Goal: Transaction & Acquisition: Purchase product/service

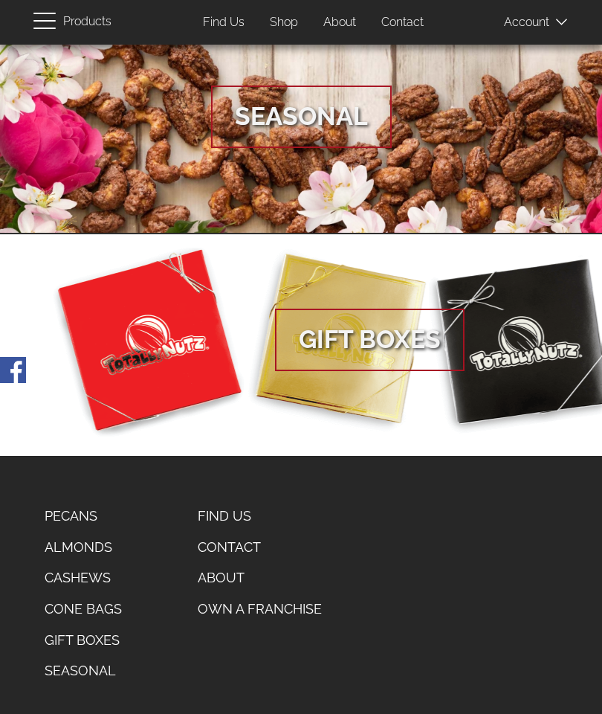
scroll to position [1043, 0]
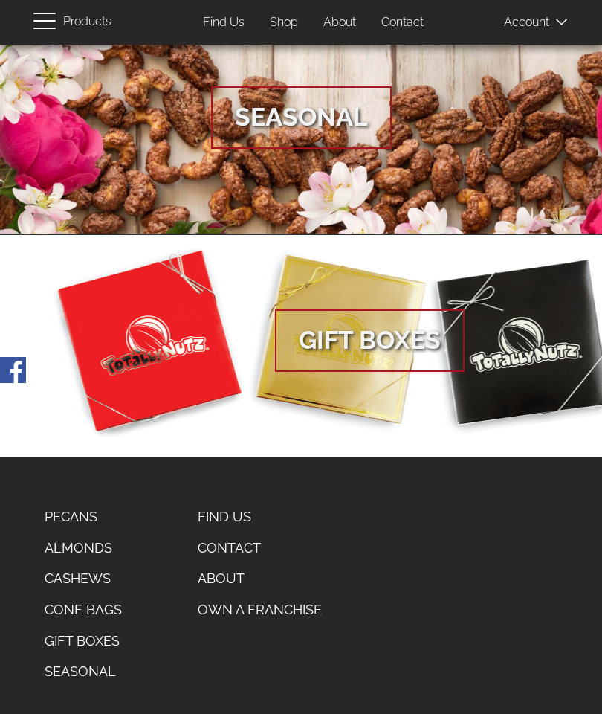
click at [77, 510] on link "Pecans" at bounding box center [83, 516] width 100 height 31
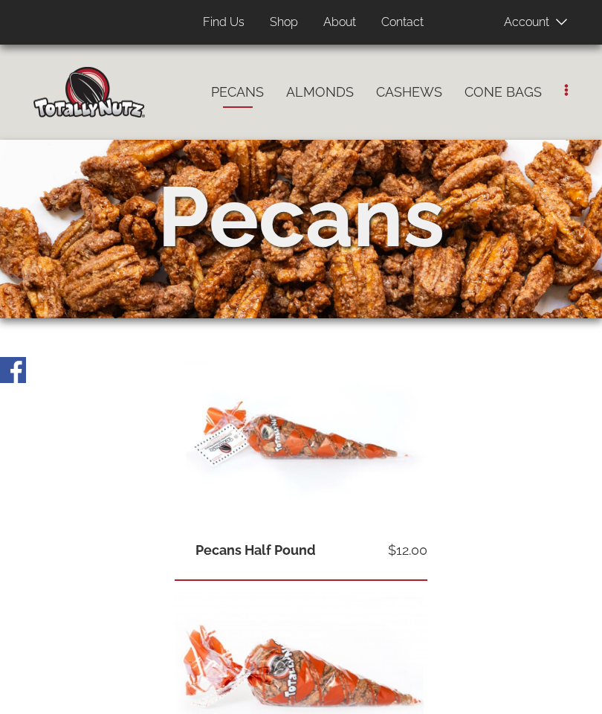
click at [509, 91] on link "Cone Bags" at bounding box center [504, 92] width 100 height 31
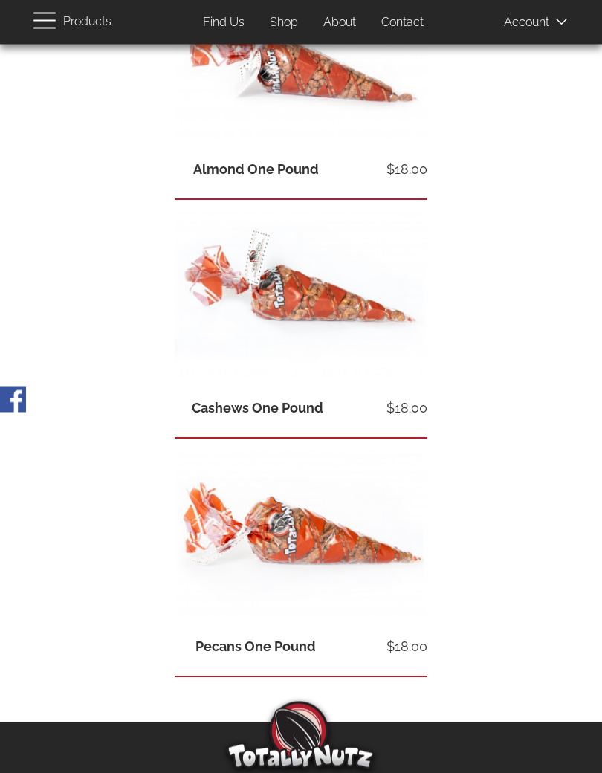
scroll to position [1114, 0]
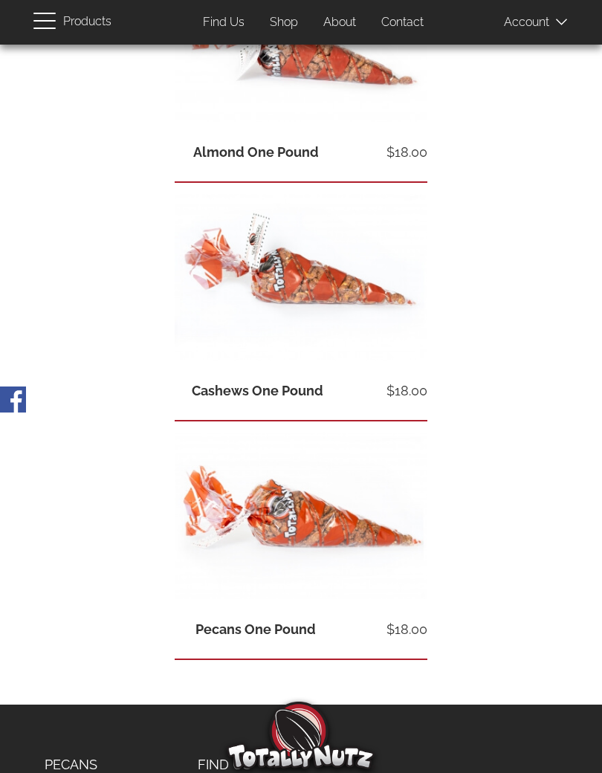
click at [294, 20] on link "Shop" at bounding box center [284, 22] width 51 height 29
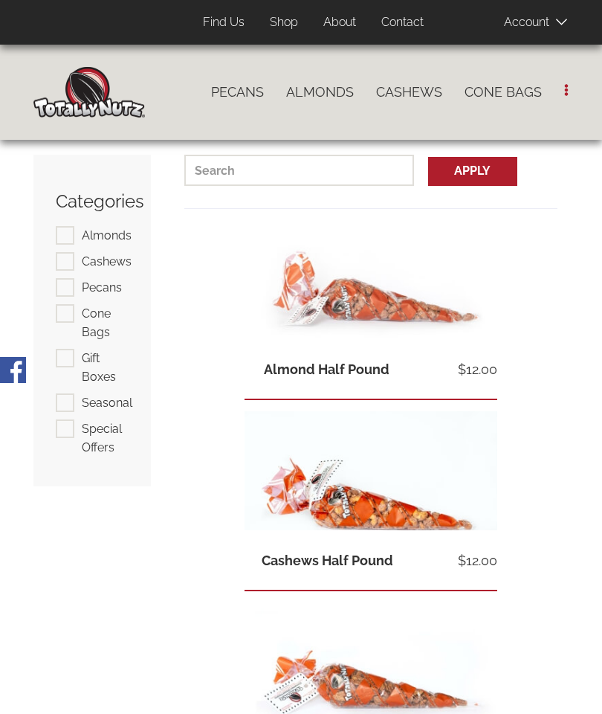
click at [73, 285] on label "Pecans" at bounding box center [89, 287] width 66 height 19
checkbox input "true"
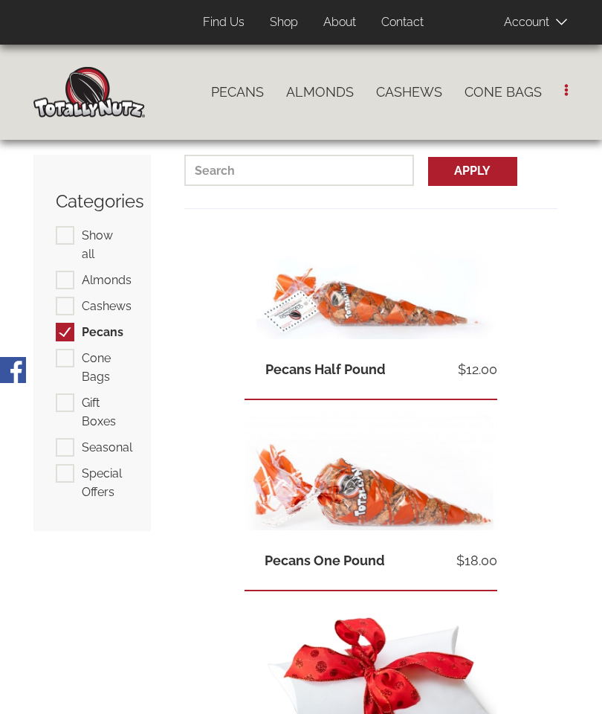
click at [481, 175] on button "Apply" at bounding box center [472, 171] width 89 height 29
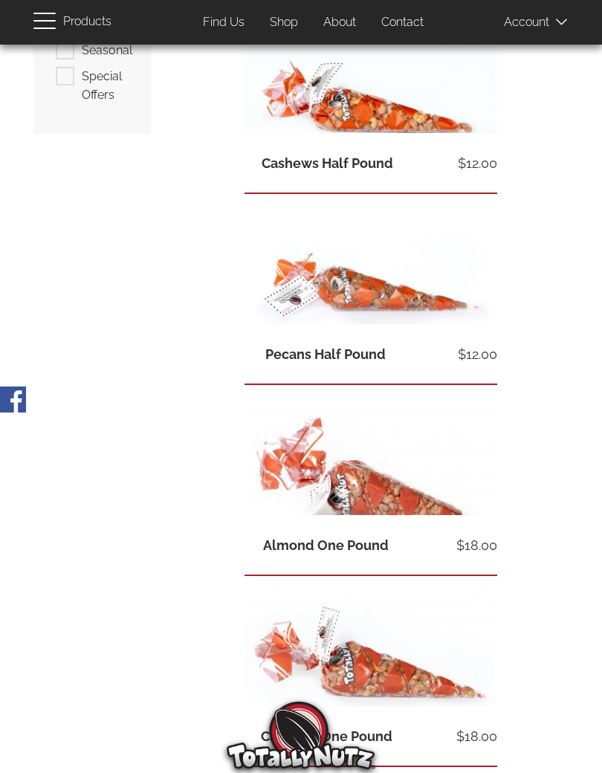
scroll to position [402, 0]
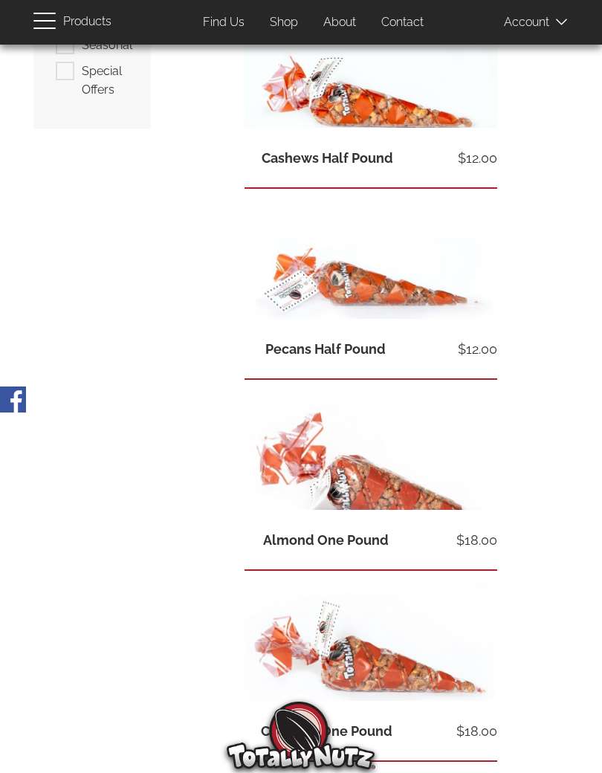
click at [385, 292] on span "View product" at bounding box center [371, 286] width 253 height 19
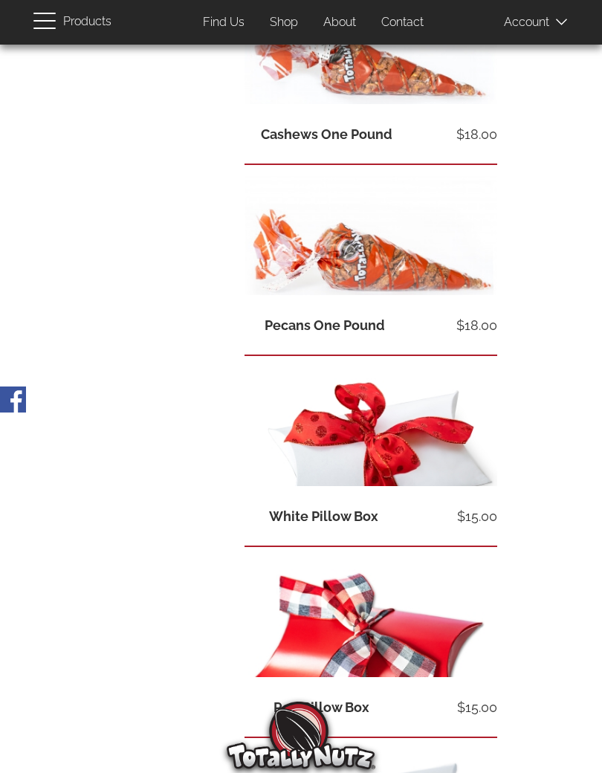
scroll to position [1000, 0]
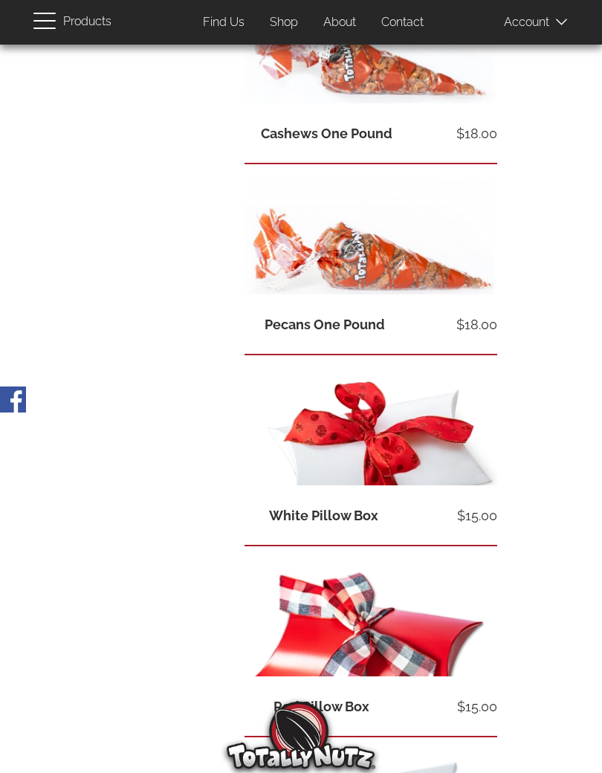
click at [355, 255] on span "View product" at bounding box center [371, 261] width 253 height 19
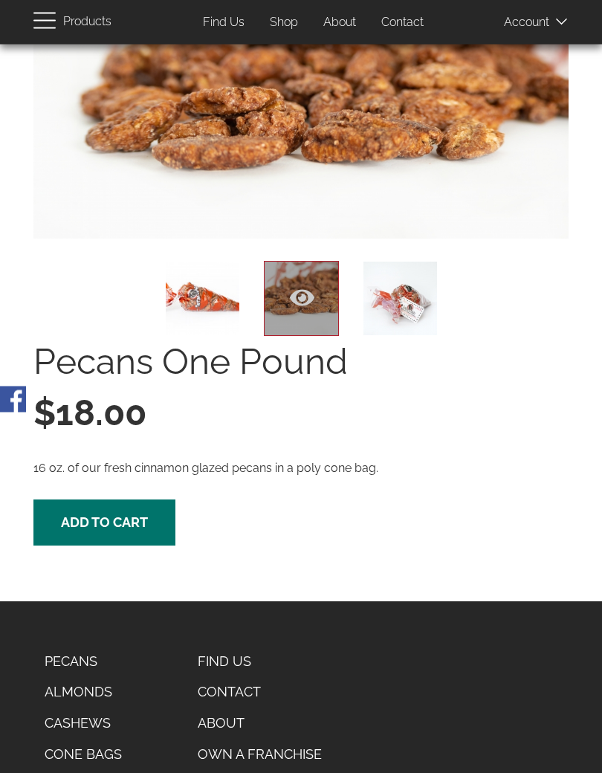
scroll to position [213, 0]
click at [300, 297] on icon at bounding box center [302, 297] width 25 height 25
click at [103, 515] on span "Add to cart" at bounding box center [104, 522] width 87 height 16
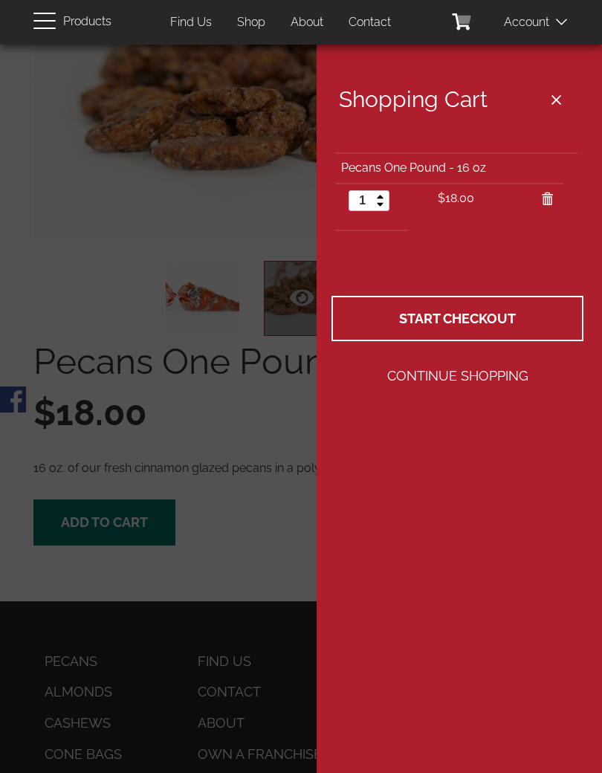
click at [439, 230] on tr "Update Cart" at bounding box center [458, 242] width 252 height 25
click at [465, 312] on span "Start Checkout" at bounding box center [457, 319] width 117 height 16
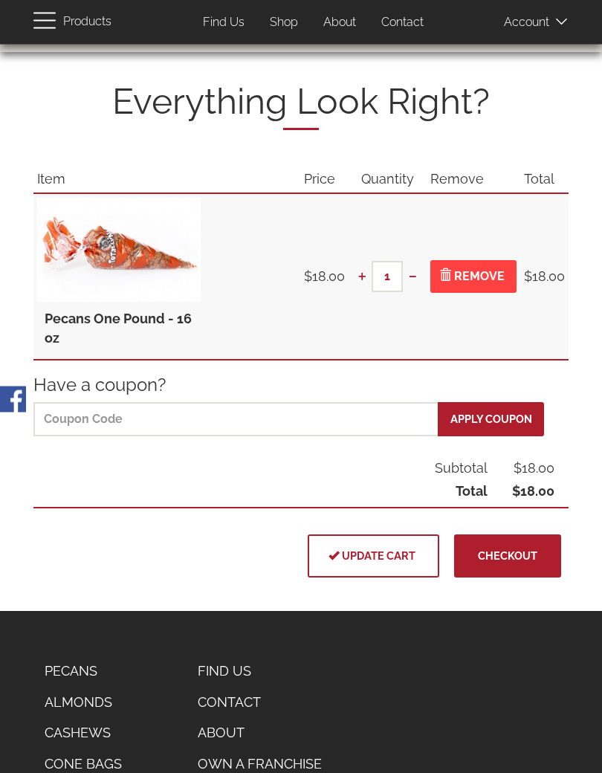
scroll to position [88, 0]
click at [511, 549] on span "Checkout" at bounding box center [507, 555] width 59 height 13
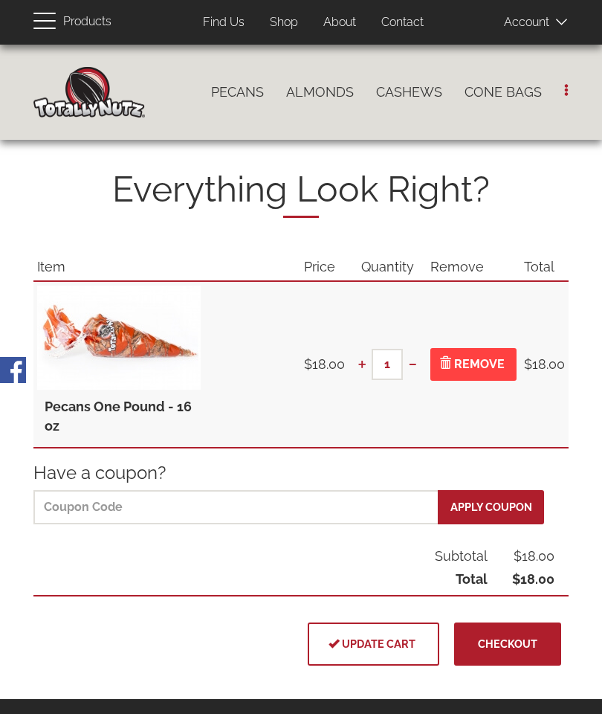
scroll to position [147, 0]
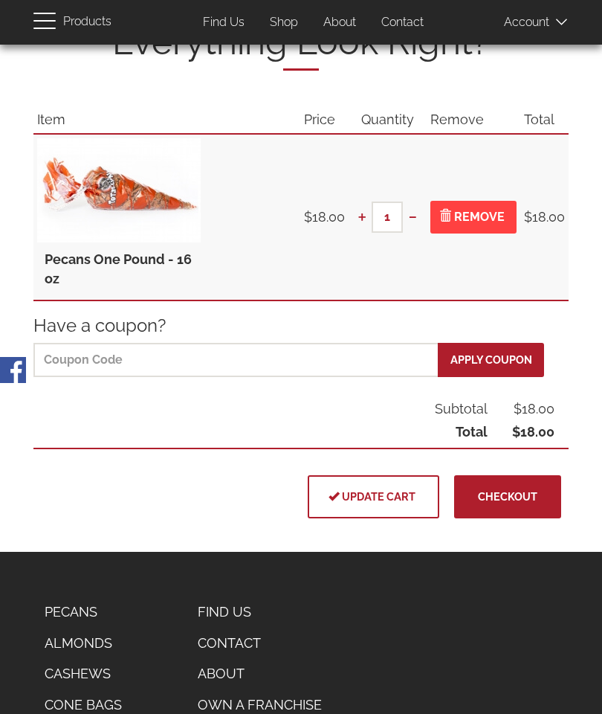
click at [551, 25] on span at bounding box center [541, 22] width 74 height 30
click at [578, 68] on span "Sign Up" at bounding box center [559, 68] width 43 height 14
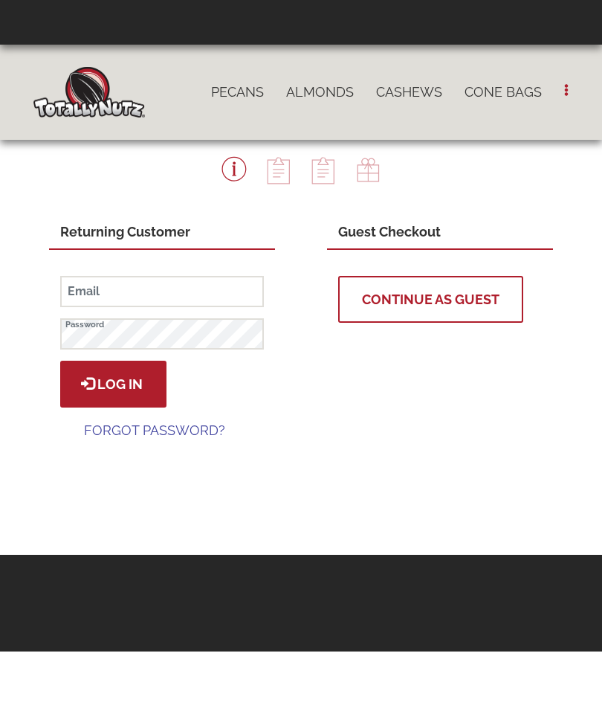
click at [420, 307] on button "Continue as Guest" at bounding box center [430, 299] width 185 height 47
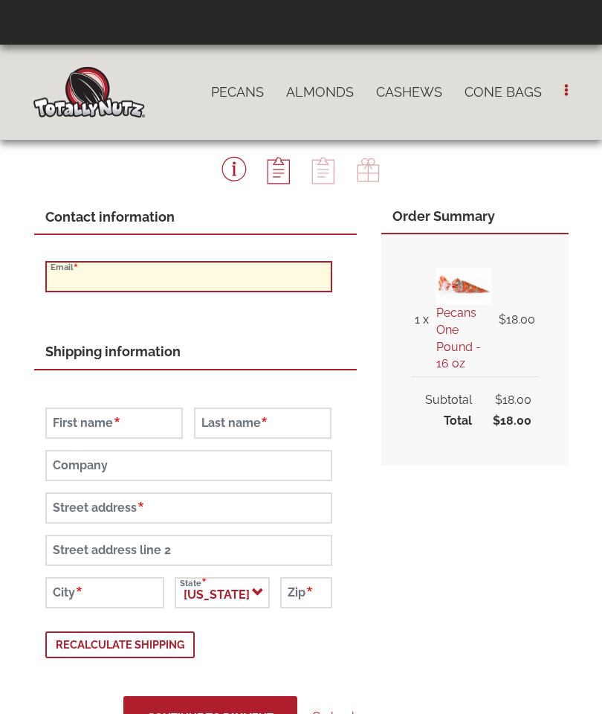
click at [109, 268] on input "Email" at bounding box center [188, 276] width 287 height 31
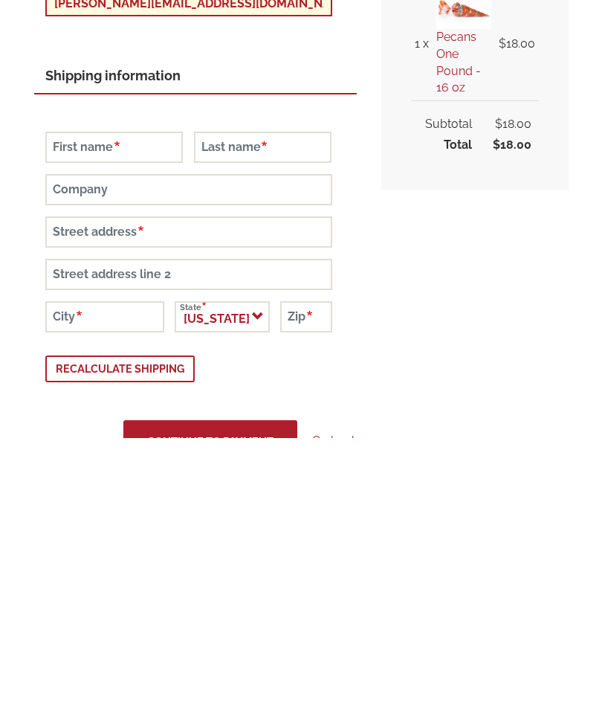
type input "beverly.spruill23@gmail.com"
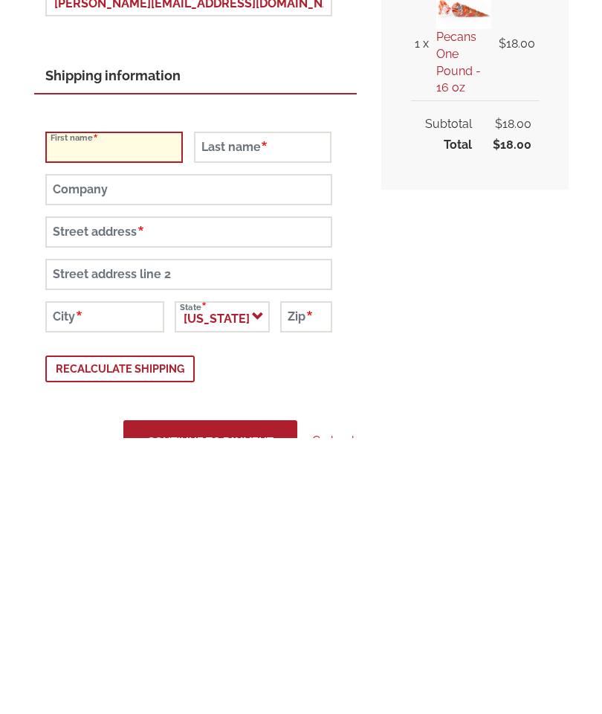
click at [68, 407] on input "First name" at bounding box center [114, 422] width 138 height 31
type input "Beverly"
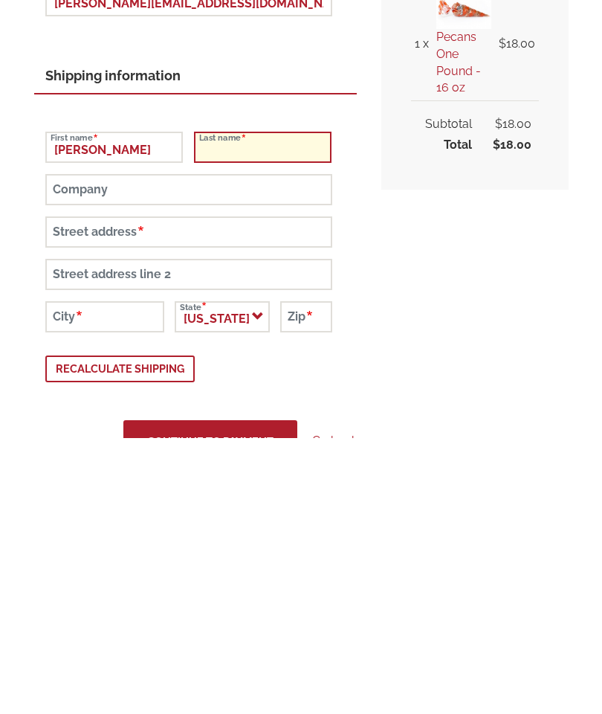
type input "Spruill"
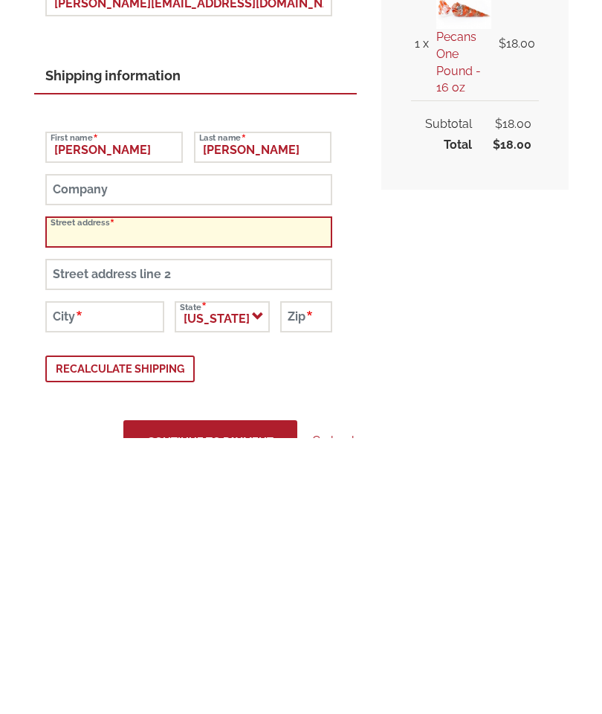
type input "75 Falling Leaf Lane"
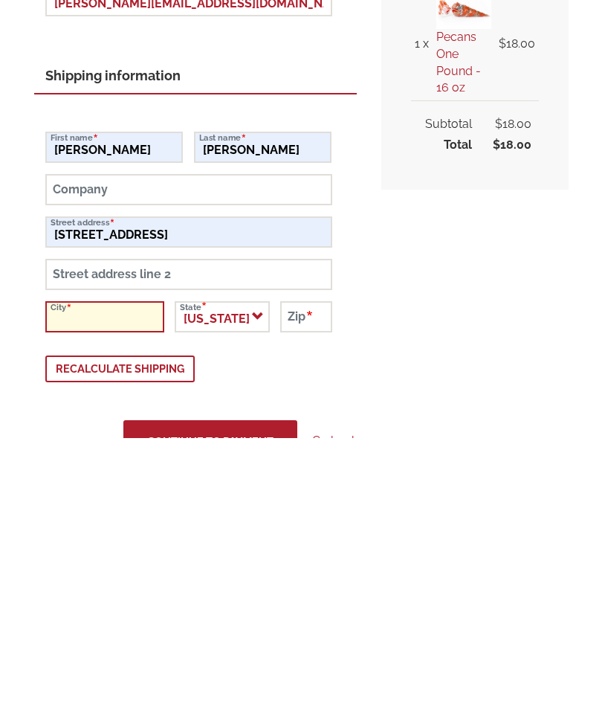
type input "Benson"
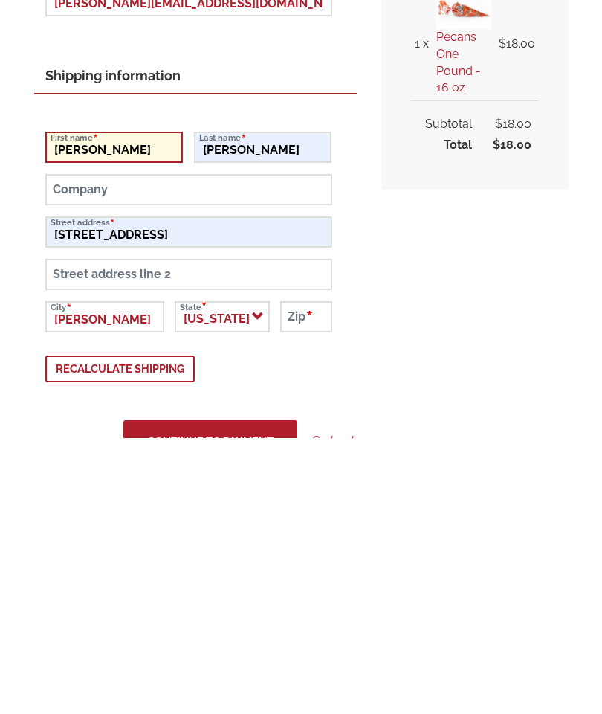
scroll to position [152, 0]
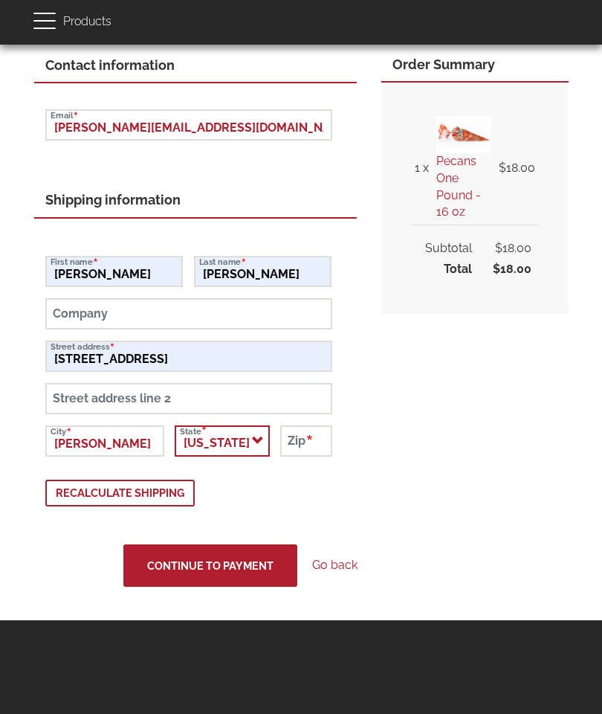
select select "NC"
type input "27504"
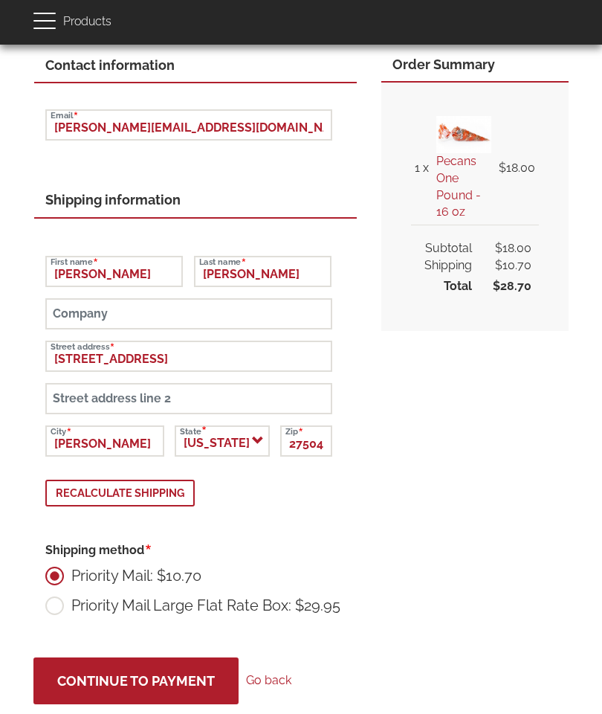
scroll to position [142, 0]
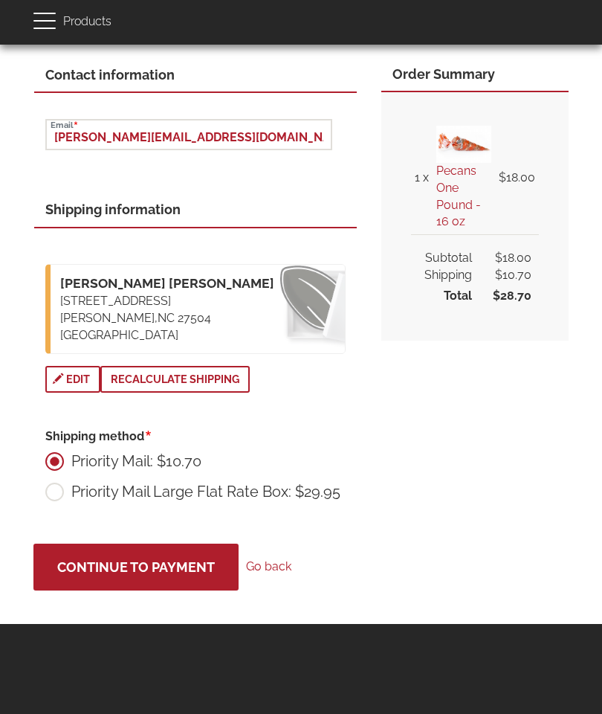
click at [267, 559] on link "Go back" at bounding box center [268, 566] width 45 height 14
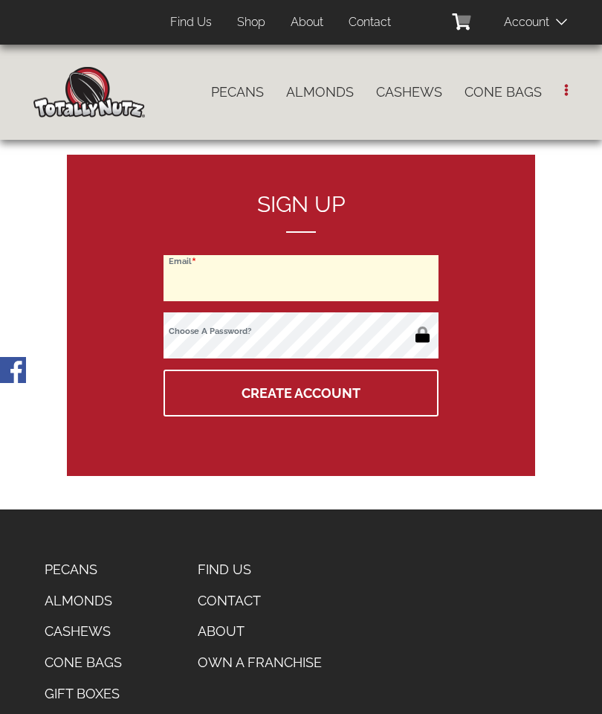
click at [202, 285] on input "Email" at bounding box center [301, 278] width 275 height 46
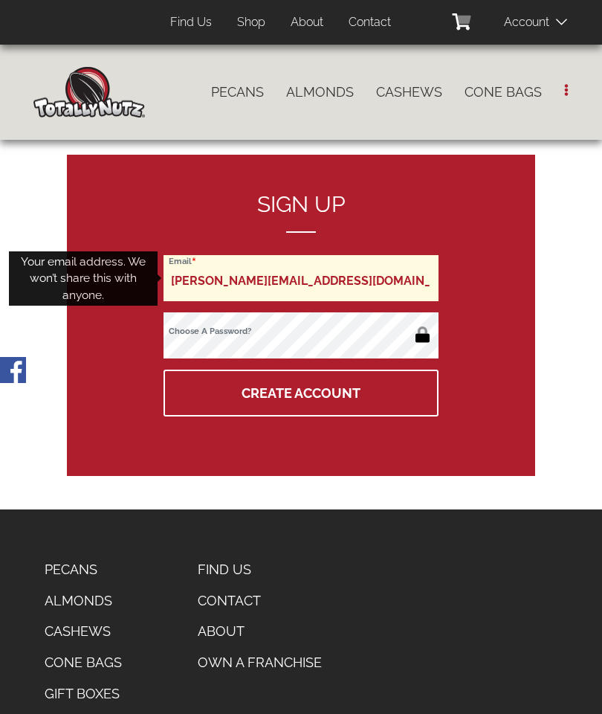
type input "beverly.spruill23@gmail.com"
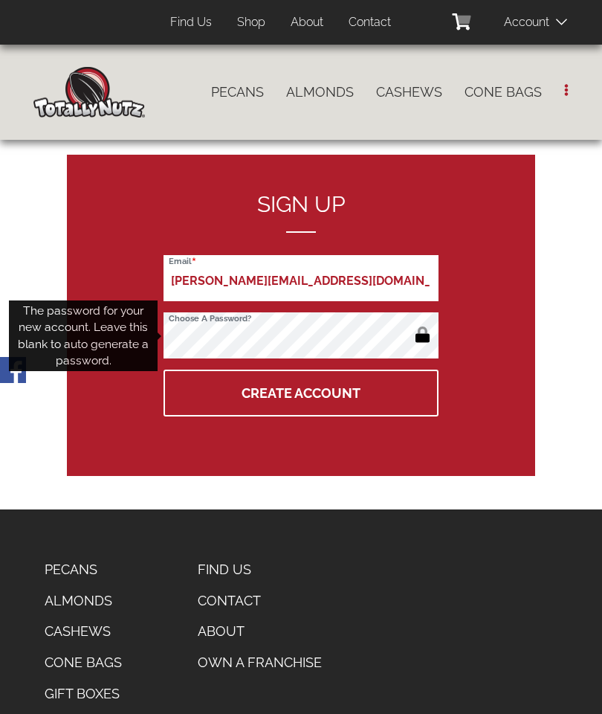
click at [259, 398] on button "Create Account" at bounding box center [301, 393] width 275 height 47
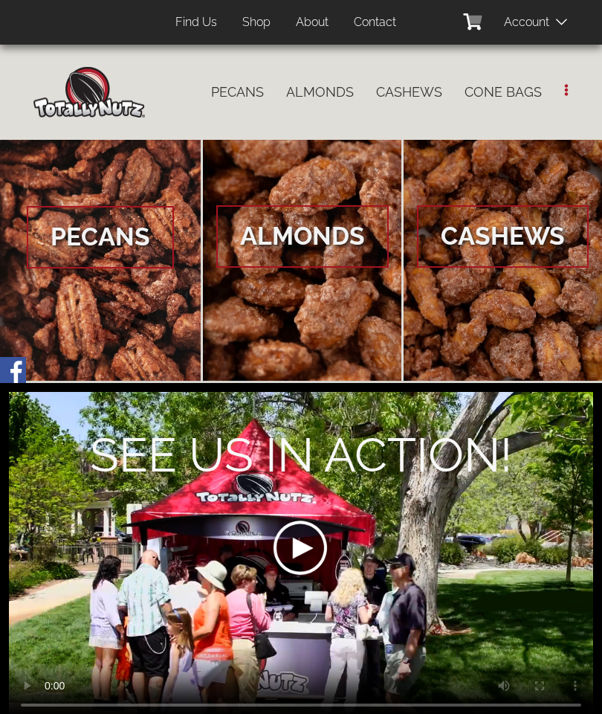
click at [99, 228] on span "Pecans" at bounding box center [100, 237] width 147 height 62
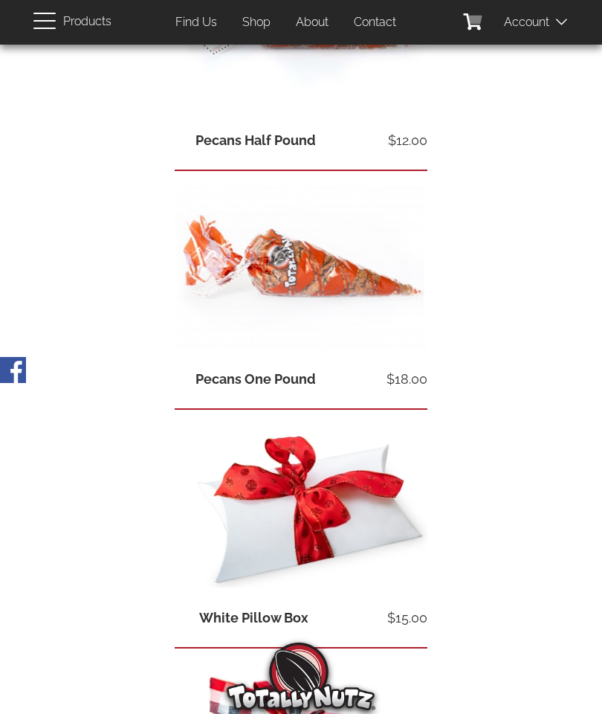
scroll to position [408, 0]
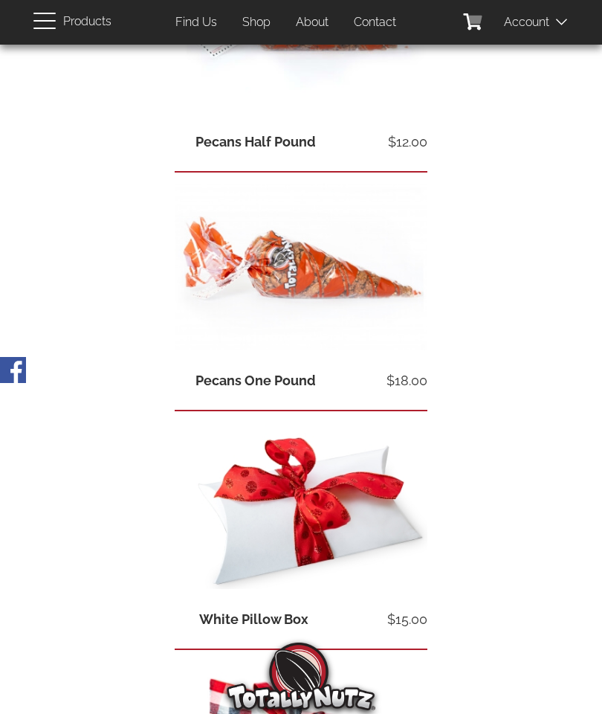
click at [241, 387] on link "Pecans One Pound" at bounding box center [256, 380] width 120 height 16
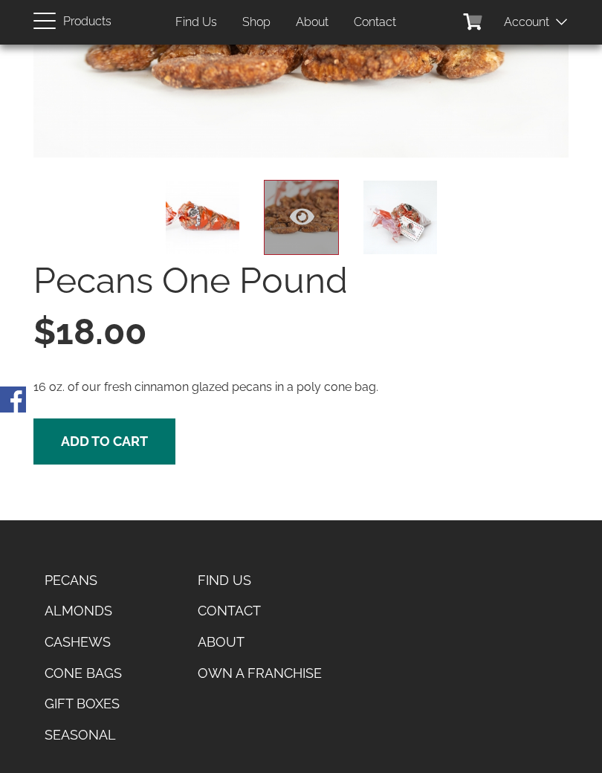
scroll to position [299, 0]
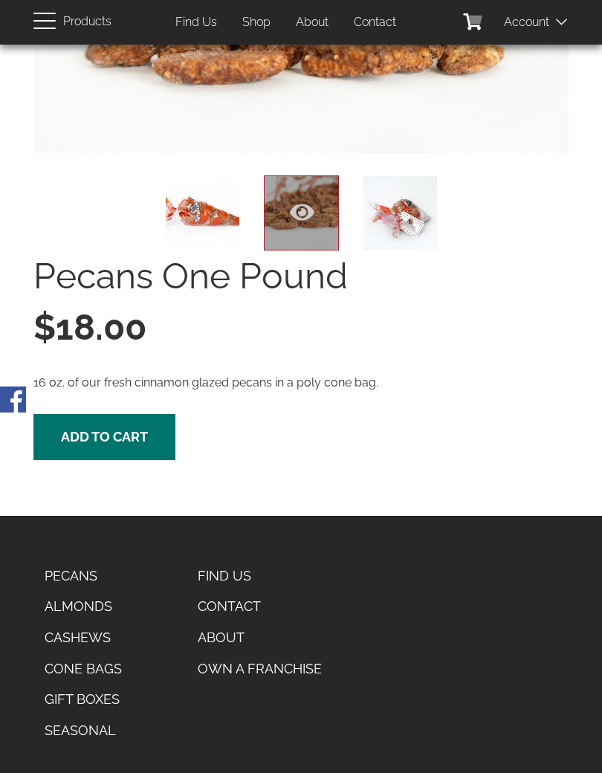
click at [117, 424] on button "Add to cart" at bounding box center [104, 437] width 142 height 46
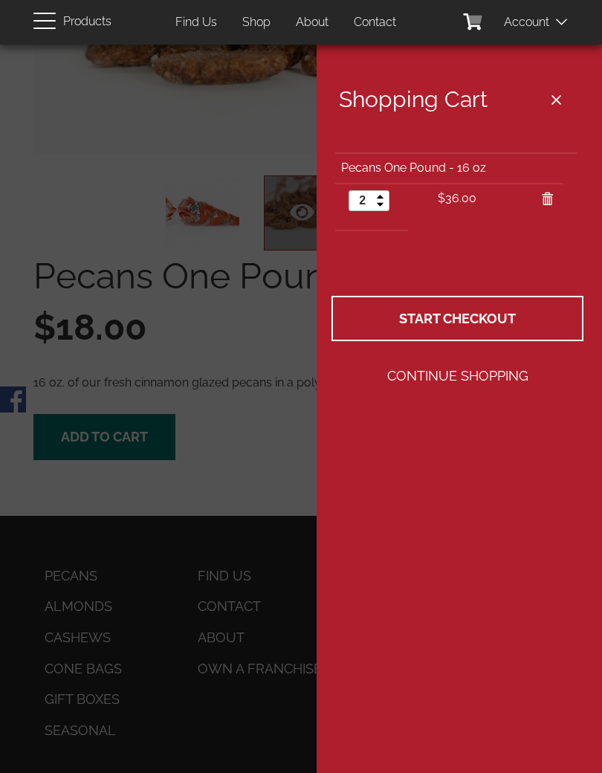
click at [445, 314] on span "Start Checkout" at bounding box center [457, 319] width 117 height 16
